Goal: Information Seeking & Learning: Compare options

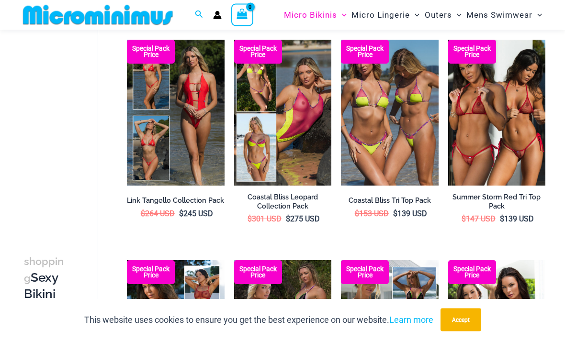
scroll to position [352, 0]
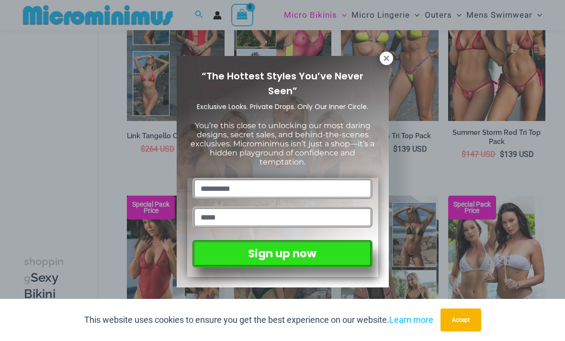
click at [388, 57] on icon at bounding box center [386, 58] width 5 height 5
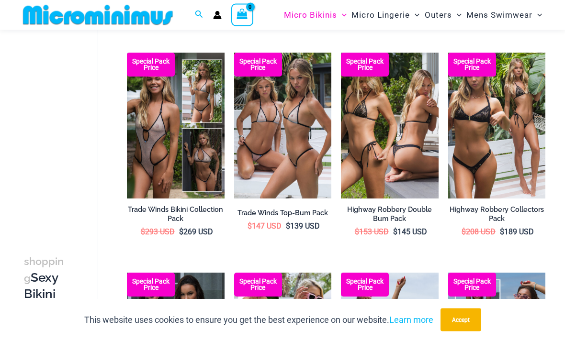
scroll to position [705, 0]
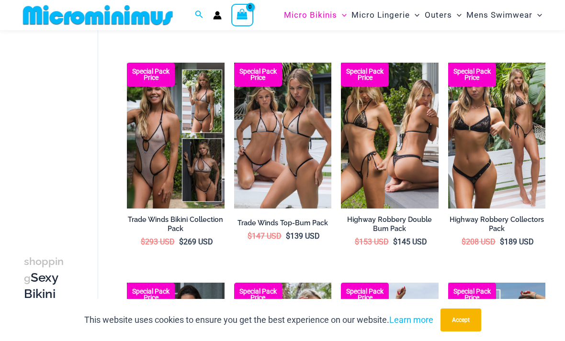
click at [127, 63] on img at bounding box center [127, 63] width 0 height 0
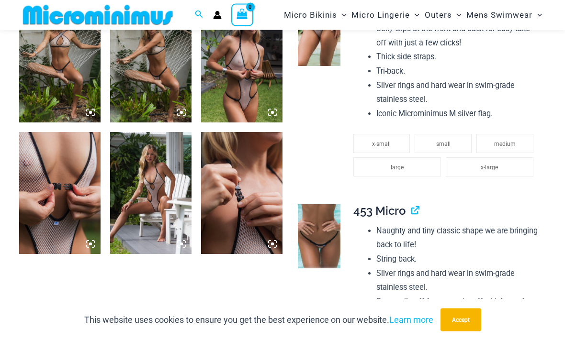
click at [157, 219] on img at bounding box center [150, 194] width 81 height 122
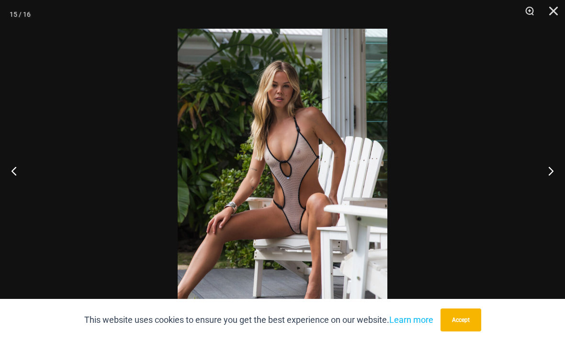
click at [451, 91] on div at bounding box center [282, 170] width 565 height 341
click at [492, 75] on div at bounding box center [282, 170] width 565 height 341
click at [552, 14] on button "Close" at bounding box center [550, 14] width 24 height 29
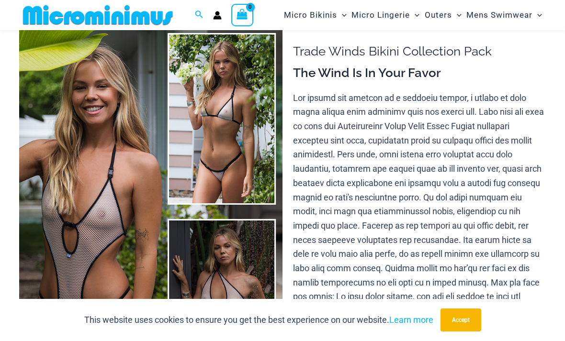
scroll to position [5, 0]
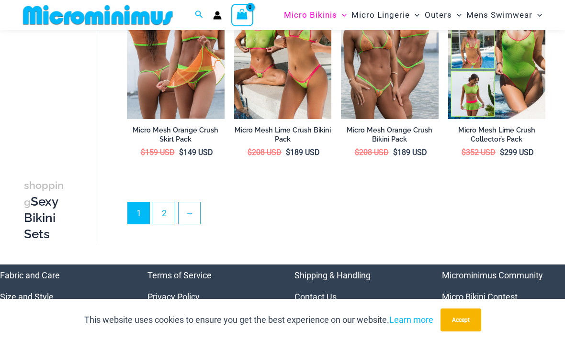
scroll to position [1677, 0]
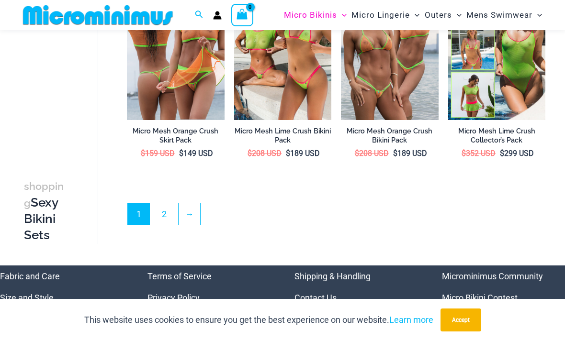
click at [166, 204] on link "2" at bounding box center [164, 215] width 22 height 22
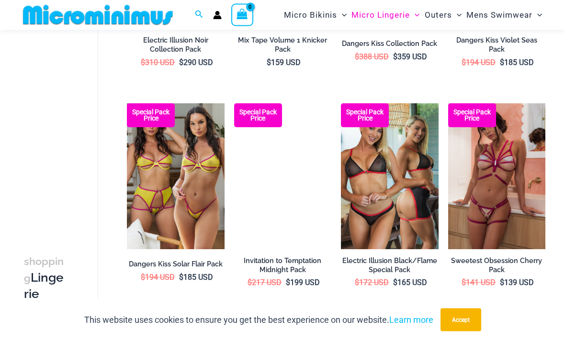
scroll to position [439, 0]
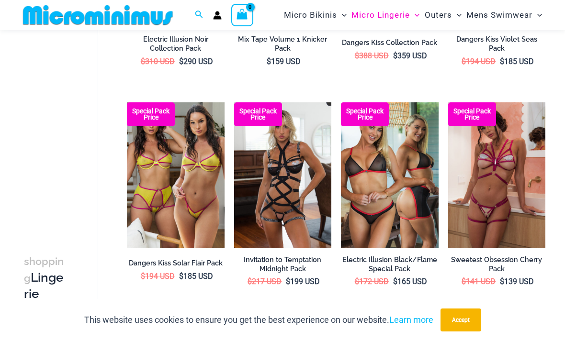
click at [234, 102] on img at bounding box center [234, 102] width 0 height 0
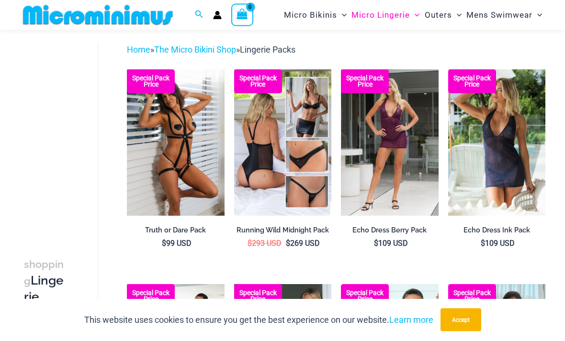
scroll to position [36, 0]
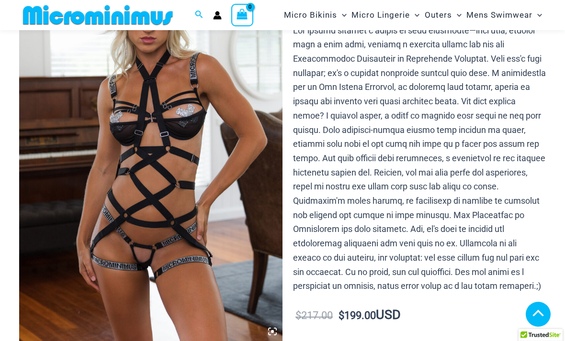
scroll to position [216, 0]
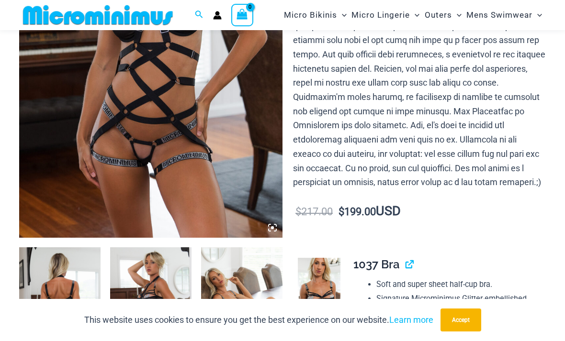
click at [272, 225] on icon at bounding box center [272, 228] width 9 height 9
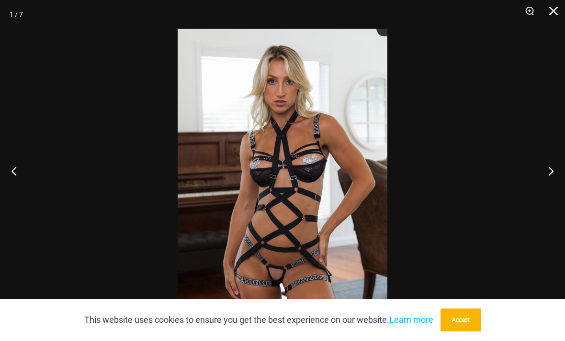
click at [539, 180] on button "Next" at bounding box center [547, 171] width 36 height 48
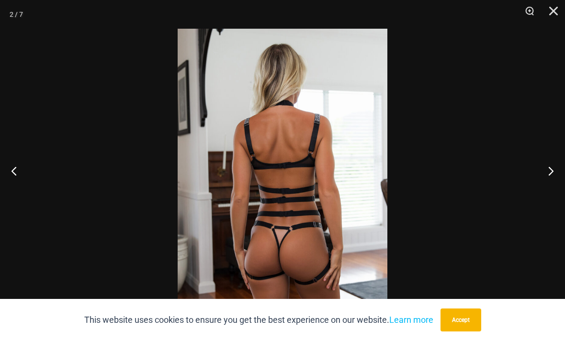
click at [538, 183] on button "Next" at bounding box center [547, 171] width 36 height 48
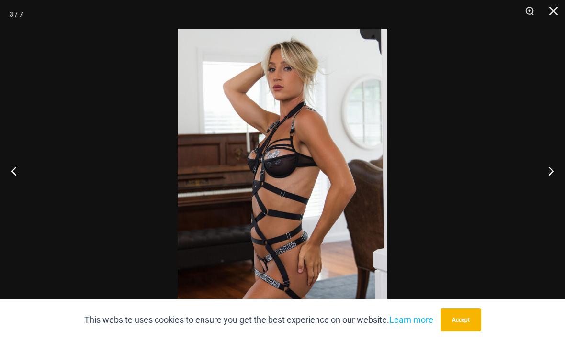
click at [536, 184] on button "Next" at bounding box center [547, 171] width 36 height 48
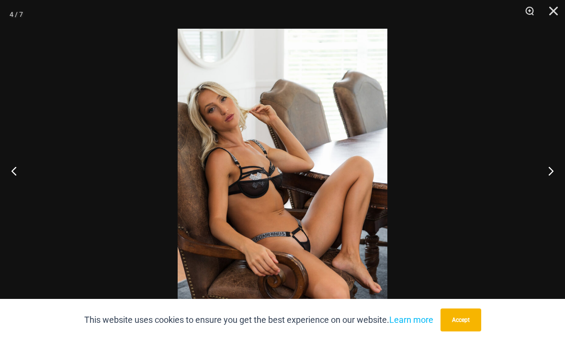
click at [533, 190] on button "Next" at bounding box center [547, 171] width 36 height 48
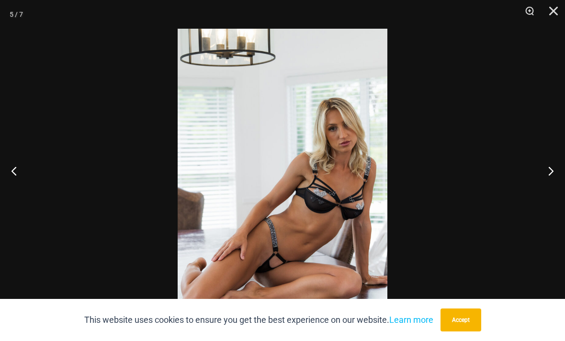
click at [531, 190] on button "Next" at bounding box center [547, 171] width 36 height 48
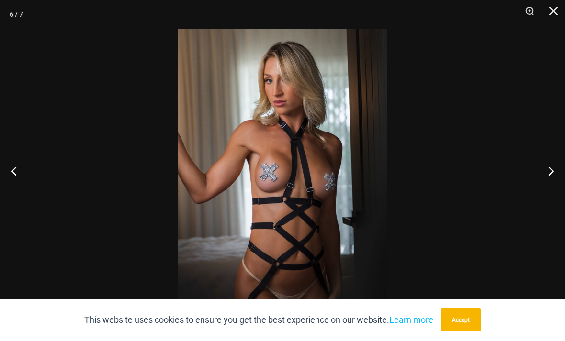
click at [531, 193] on button "Next" at bounding box center [547, 171] width 36 height 48
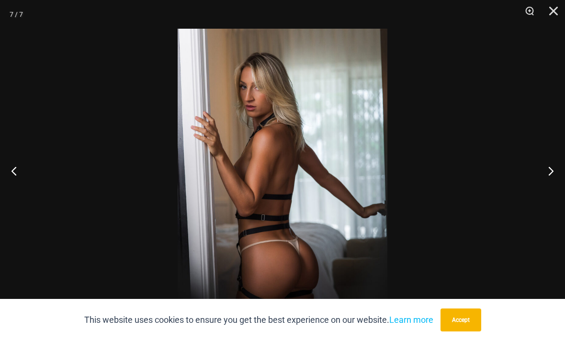
click at [531, 190] on button "Next" at bounding box center [547, 171] width 36 height 48
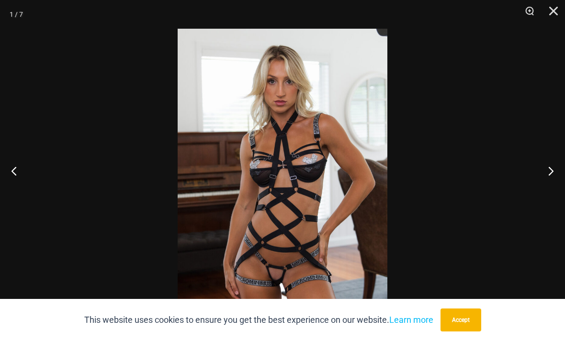
click at [551, 16] on button "Close" at bounding box center [550, 14] width 24 height 29
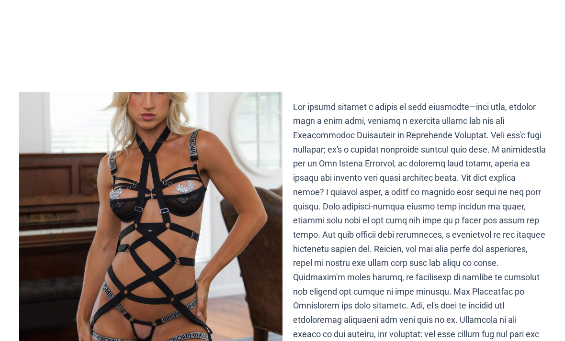
scroll to position [0, 0]
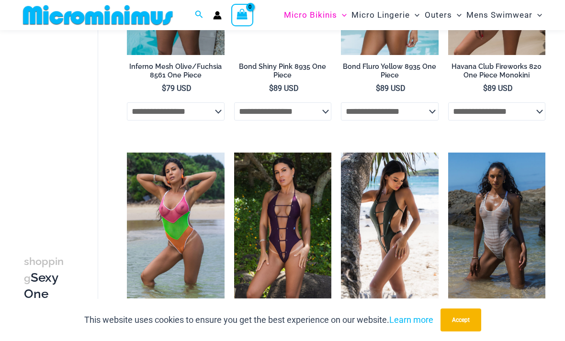
scroll to position [686, 0]
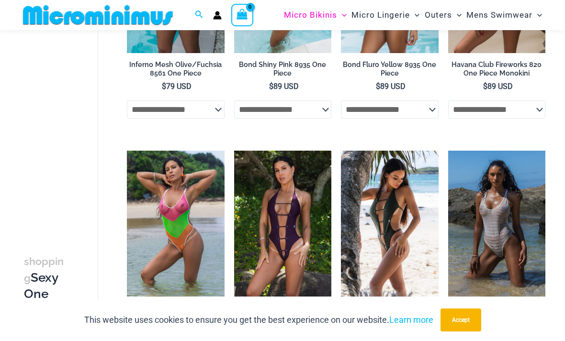
click at [448, 151] on img at bounding box center [448, 151] width 0 height 0
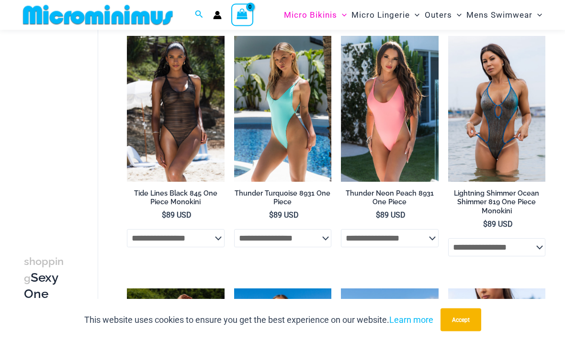
scroll to position [1043, 0]
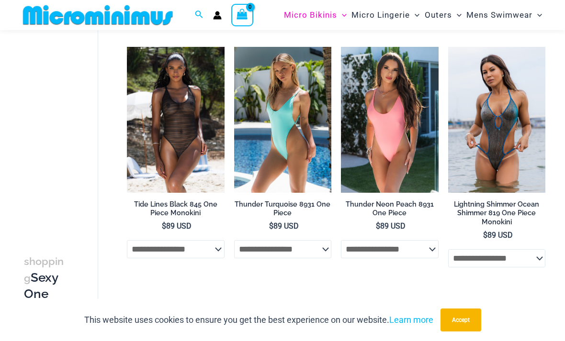
click at [127, 47] on img at bounding box center [127, 47] width 0 height 0
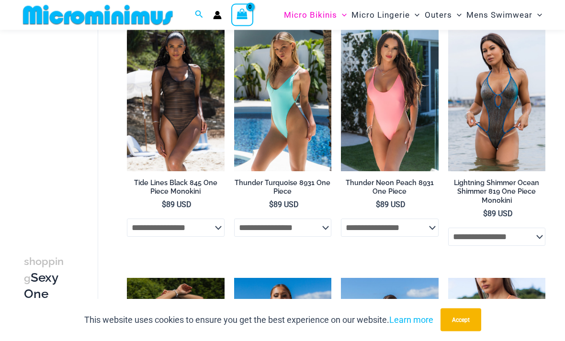
scroll to position [993, 0]
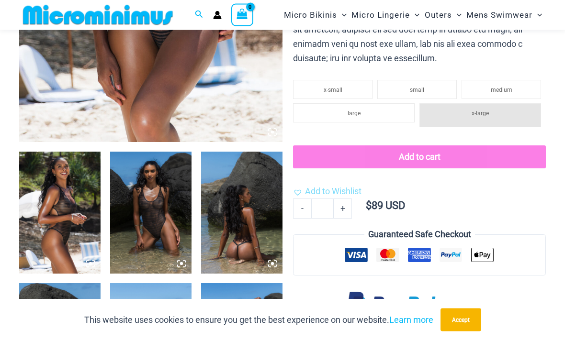
scroll to position [311, 0]
click at [169, 248] on img at bounding box center [150, 213] width 81 height 122
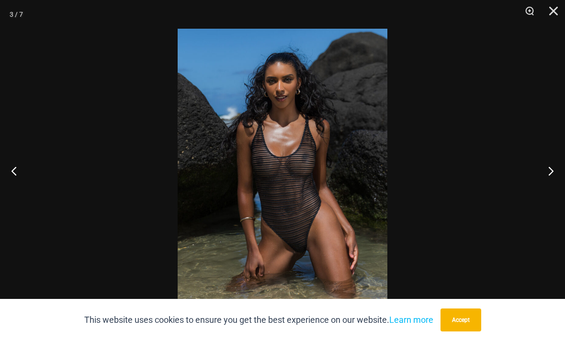
click at [541, 180] on button "Next" at bounding box center [547, 171] width 36 height 48
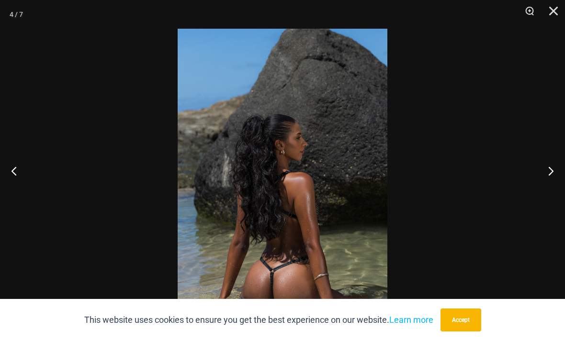
click at [543, 186] on button "Next" at bounding box center [547, 171] width 36 height 48
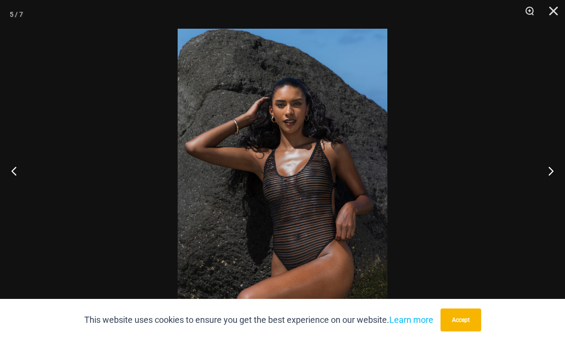
click at [543, 191] on button "Next" at bounding box center [547, 171] width 36 height 48
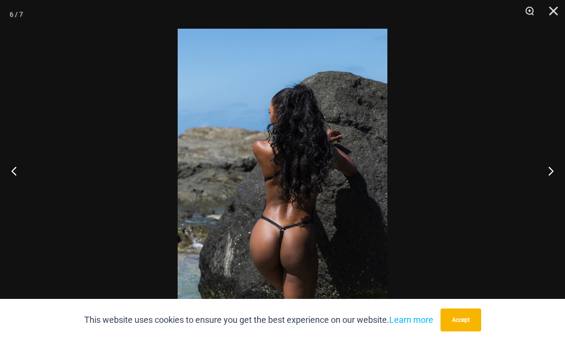
click at [542, 194] on button "Next" at bounding box center [547, 171] width 36 height 48
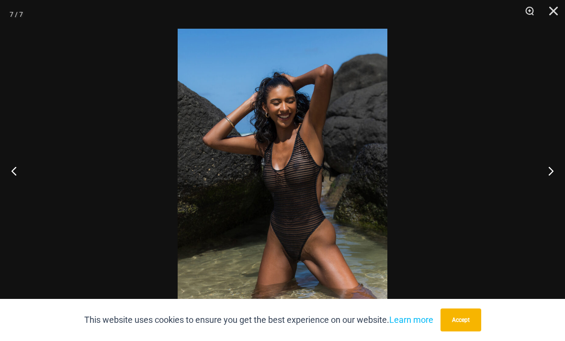
click at [540, 195] on button "Next" at bounding box center [547, 171] width 36 height 48
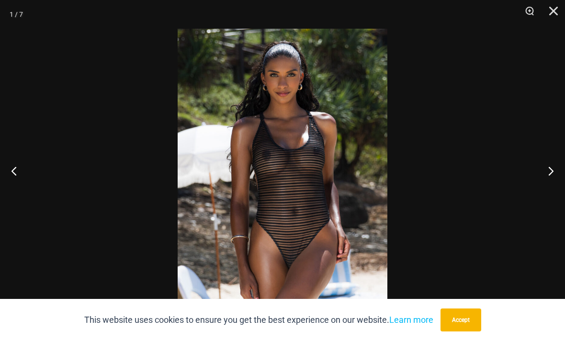
click at [540, 195] on button "Next" at bounding box center [547, 171] width 36 height 48
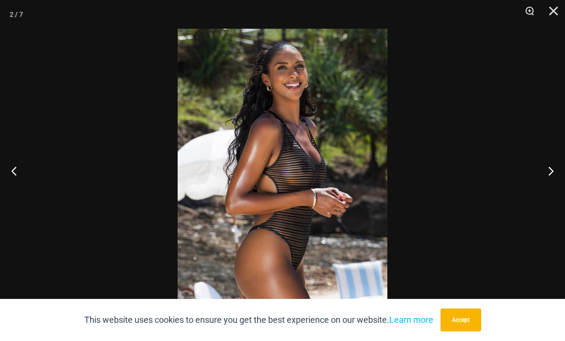
click at [538, 195] on button "Next" at bounding box center [547, 171] width 36 height 48
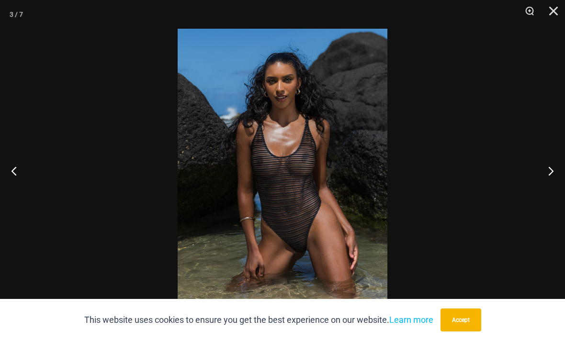
click at [539, 195] on button "Next" at bounding box center [547, 171] width 36 height 48
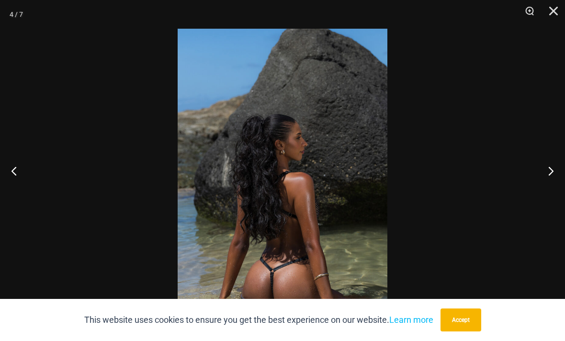
click at [538, 195] on button "Next" at bounding box center [547, 171] width 36 height 48
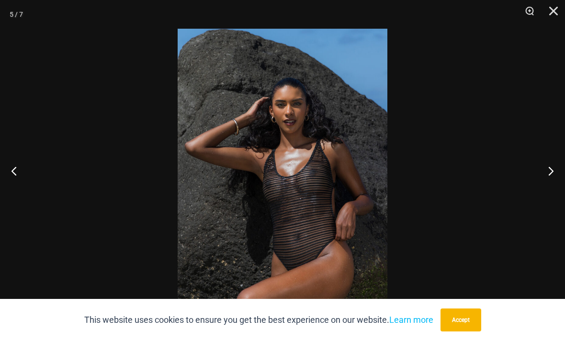
click at [537, 195] on button "Next" at bounding box center [547, 171] width 36 height 48
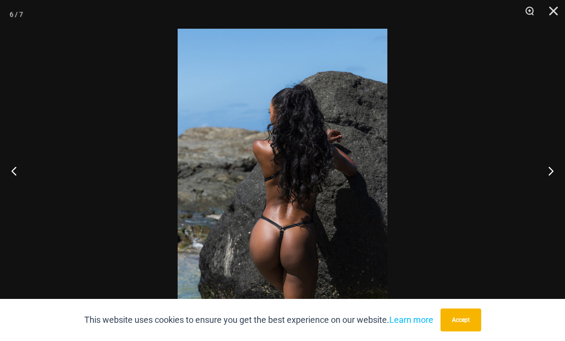
click at [537, 195] on button "Next" at bounding box center [547, 171] width 36 height 48
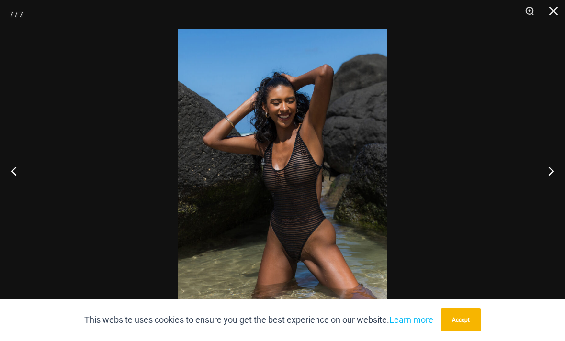
click at [539, 19] on button "Close" at bounding box center [550, 14] width 24 height 29
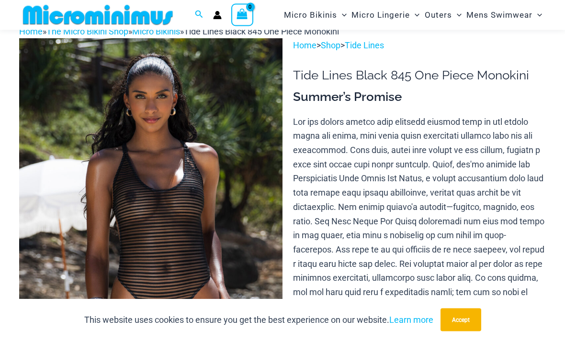
scroll to position [0, 0]
